Goal: Task Accomplishment & Management: Complete application form

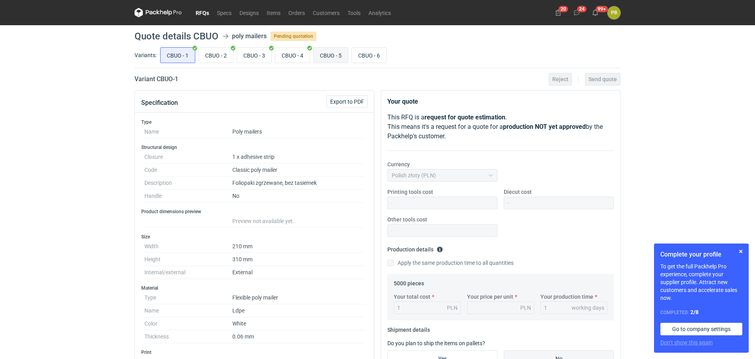
click at [333, 55] on input "CBUO - 5" at bounding box center [331, 55] width 34 height 15
radio input "true"
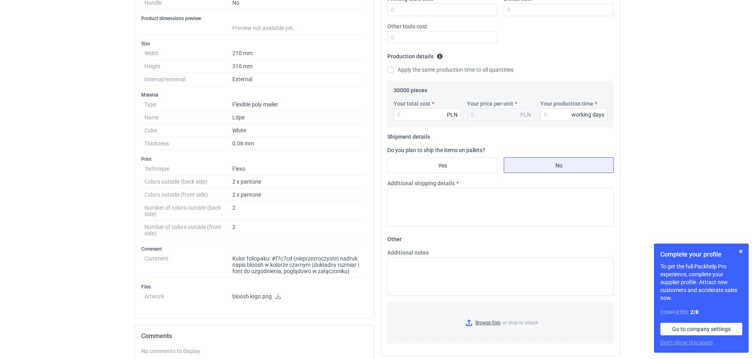
scroll to position [194, 0]
click at [279, 295] on icon at bounding box center [278, 296] width 6 height 6
click at [742, 249] on button "button" at bounding box center [740, 251] width 9 height 9
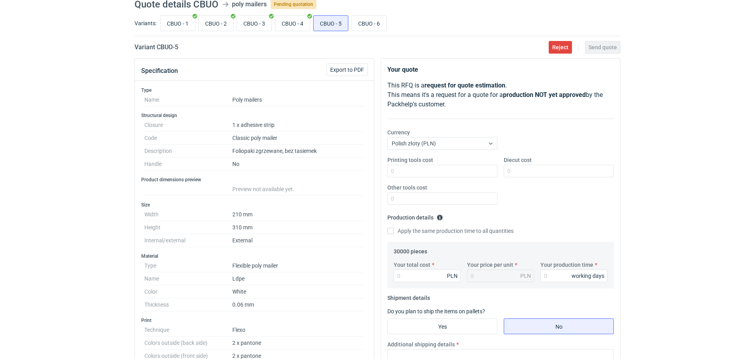
scroll to position [0, 0]
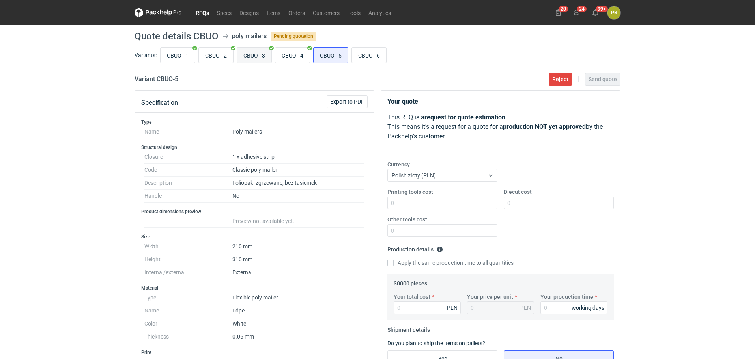
click at [261, 58] on input "CBUO - 3" at bounding box center [254, 55] width 34 height 15
radio input "true"
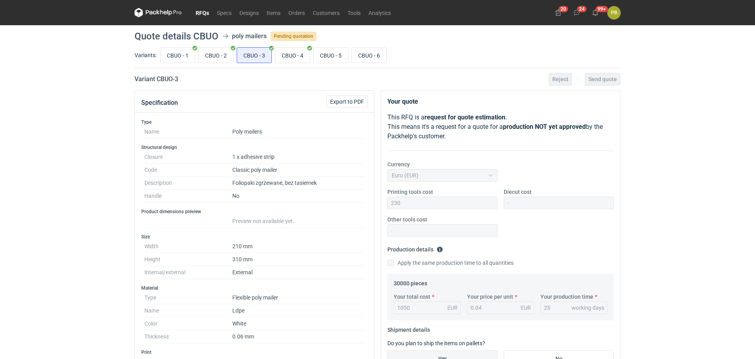
drag, startPoint x: 755, startPoint y: 117, endPoint x: 753, endPoint y: 136, distance: 19.0
click at [753, 136] on div "RFQs Specs Designs Items Orders Customers Tools Analytics 20 24 99+ PB [PERSON_…" at bounding box center [377, 179] width 755 height 359
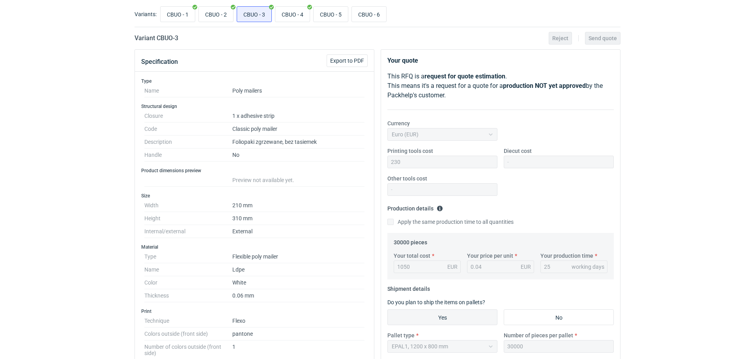
scroll to position [30, 0]
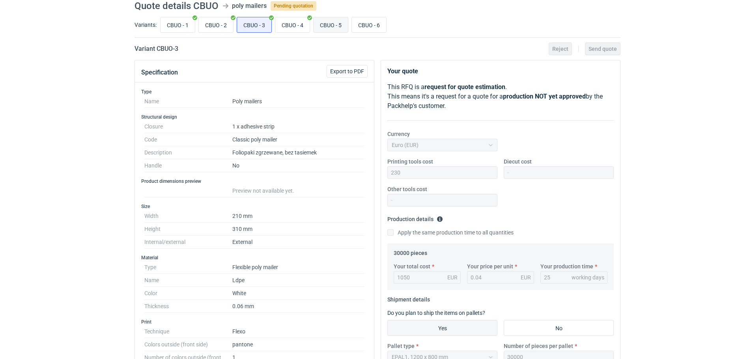
click at [329, 25] on input "CBUO - 5" at bounding box center [331, 24] width 34 height 15
radio input "true"
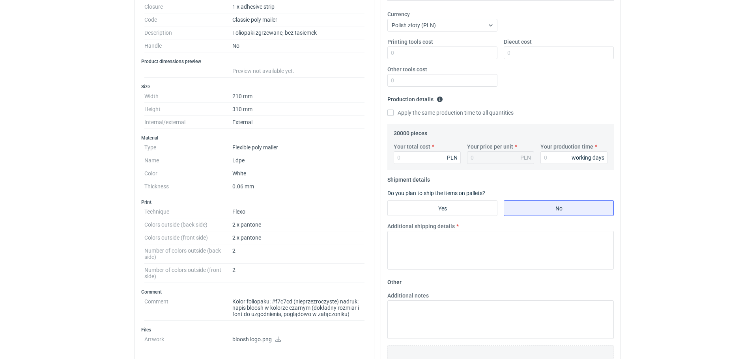
scroll to position [145, 0]
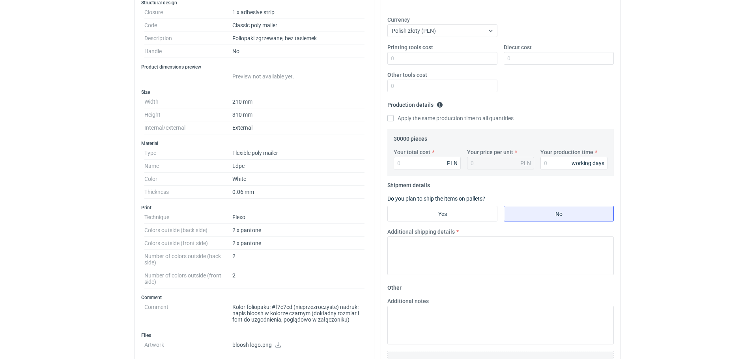
drag, startPoint x: 755, startPoint y: 181, endPoint x: 702, endPoint y: 230, distance: 72.3
click at [702, 215] on html "RFQs Specs Designs Items Orders Customers Tools Analytics 20 24 99+ PB [PERSON_…" at bounding box center [377, 34] width 755 height 359
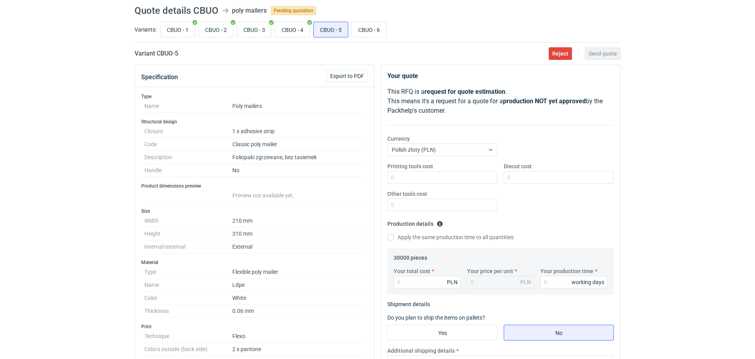
scroll to position [8, 0]
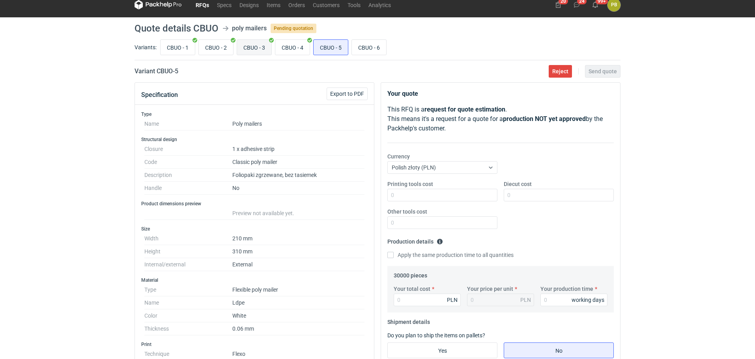
click at [250, 46] on input "CBUO - 3" at bounding box center [254, 47] width 34 height 15
radio input "true"
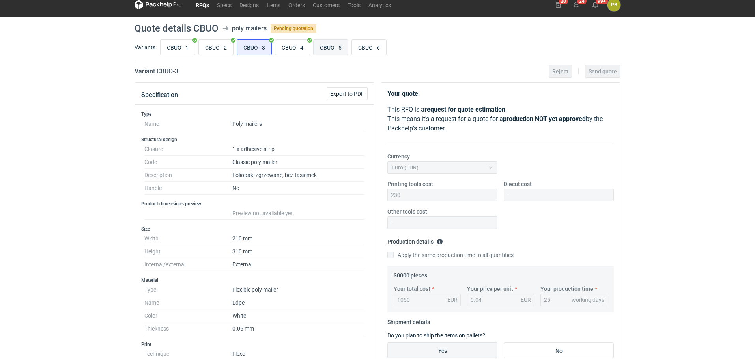
click at [333, 45] on input "CBUO - 5" at bounding box center [331, 47] width 34 height 15
radio input "true"
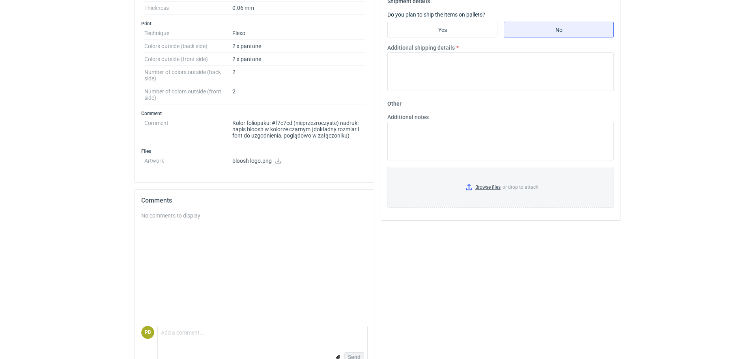
scroll to position [348, 0]
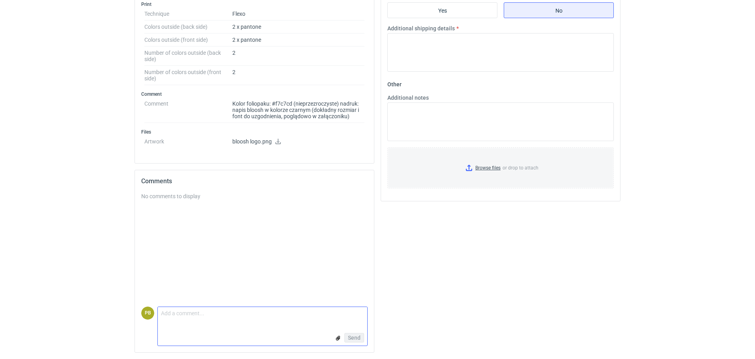
click at [169, 313] on textarea "Comment message" at bounding box center [262, 315] width 209 height 17
type textarea "d"
type textarea "Dzień [PERSON_NAME], proszę o przesłanie pogladowej grafiki z nowymi kolorami."
click at [355, 336] on span "Send" at bounding box center [354, 338] width 13 height 6
